Goal: Transaction & Acquisition: Download file/media

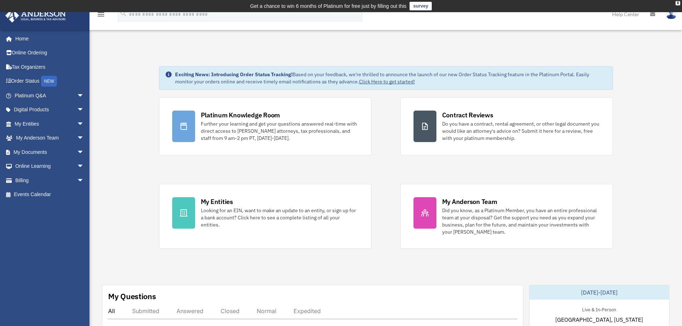
click at [34, 126] on link "My Entities arrow_drop_down" at bounding box center [50, 124] width 90 height 14
click at [47, 154] on link "My Documents arrow_drop_down" at bounding box center [50, 152] width 90 height 14
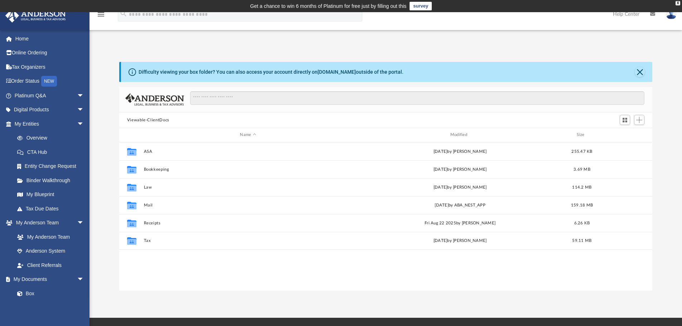
scroll to position [158, 528]
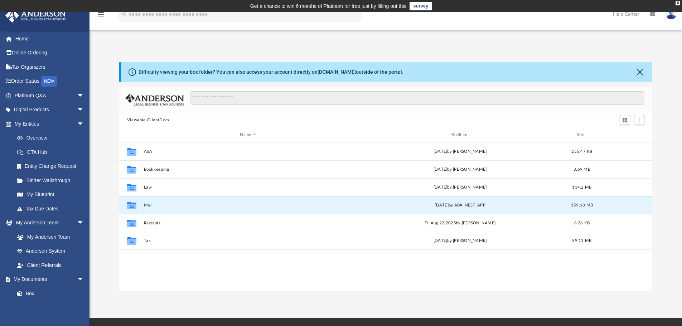
click at [148, 206] on button "Mail" at bounding box center [248, 205] width 209 height 5
click at [149, 205] on button "Mail" at bounding box center [248, 205] width 209 height 5
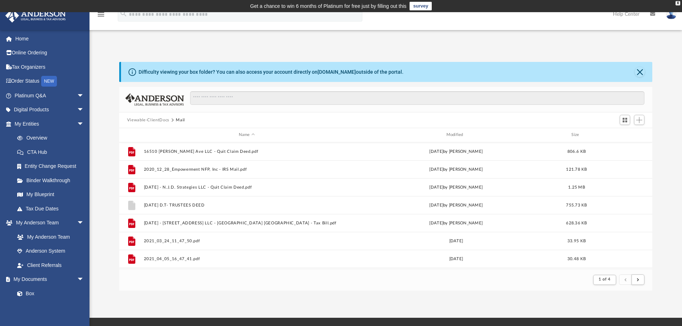
click at [171, 120] on span at bounding box center [172, 120] width 4 height 4
click at [452, 134] on div "Modified" at bounding box center [456, 135] width 206 height 6
click at [641, 279] on button "submit" at bounding box center [637, 280] width 13 height 10
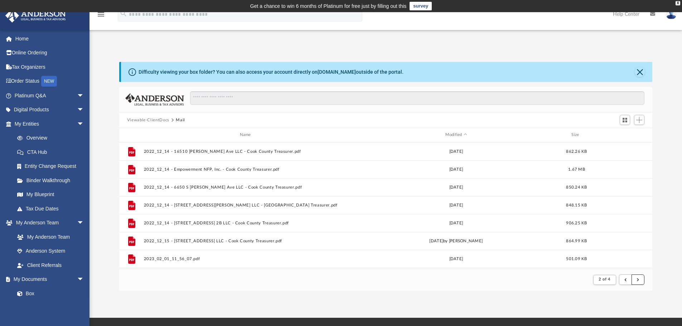
click at [641, 279] on button "submit" at bounding box center [637, 280] width 13 height 10
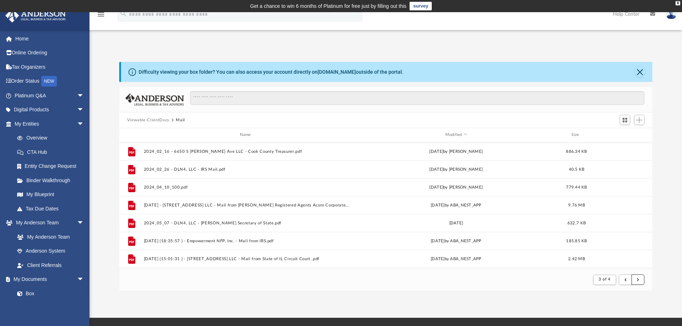
click at [640, 281] on button "submit" at bounding box center [637, 280] width 13 height 10
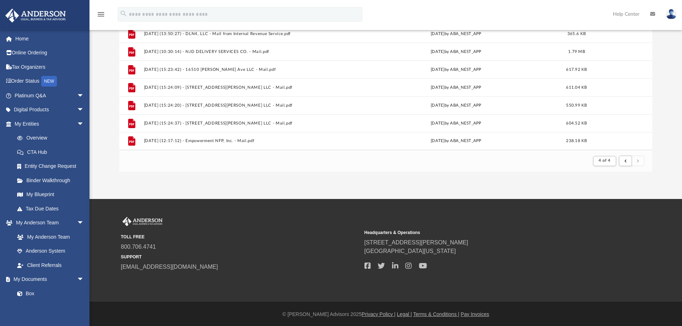
scroll to position [120, 0]
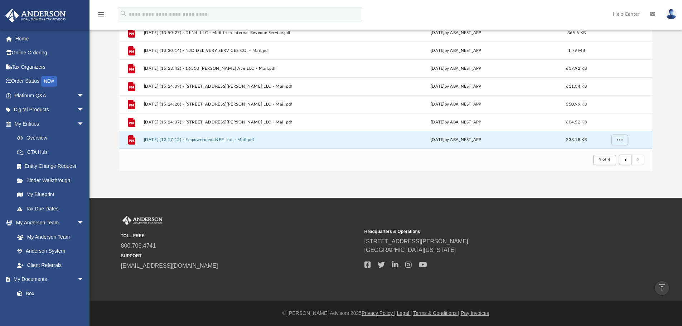
click at [227, 139] on button "2025.10.03 (12:17:12) - Empowerment NFP, Inc. - Mail.pdf" at bounding box center [247, 139] width 206 height 5
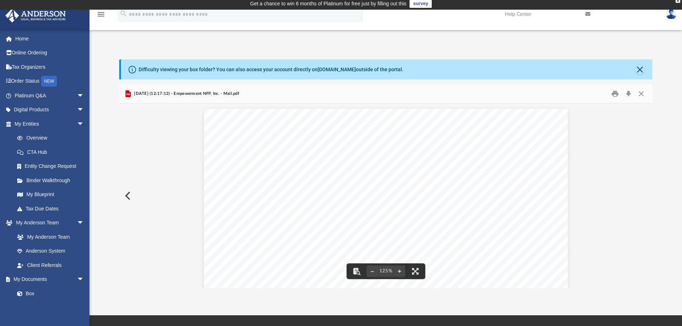
scroll to position [0, 0]
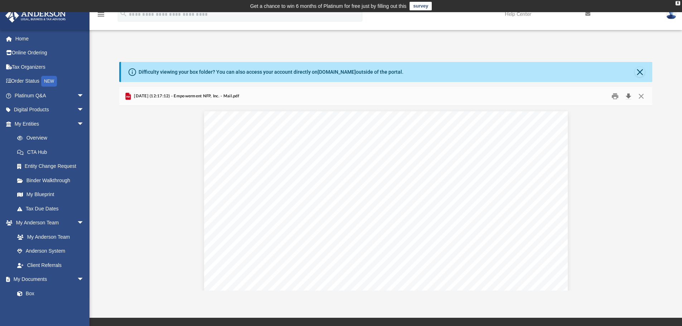
drag, startPoint x: 628, startPoint y: 96, endPoint x: 631, endPoint y: 99, distance: 4.3
click at [631, 98] on button "Download" at bounding box center [628, 96] width 13 height 11
